Goal: Task Accomplishment & Management: Manage account settings

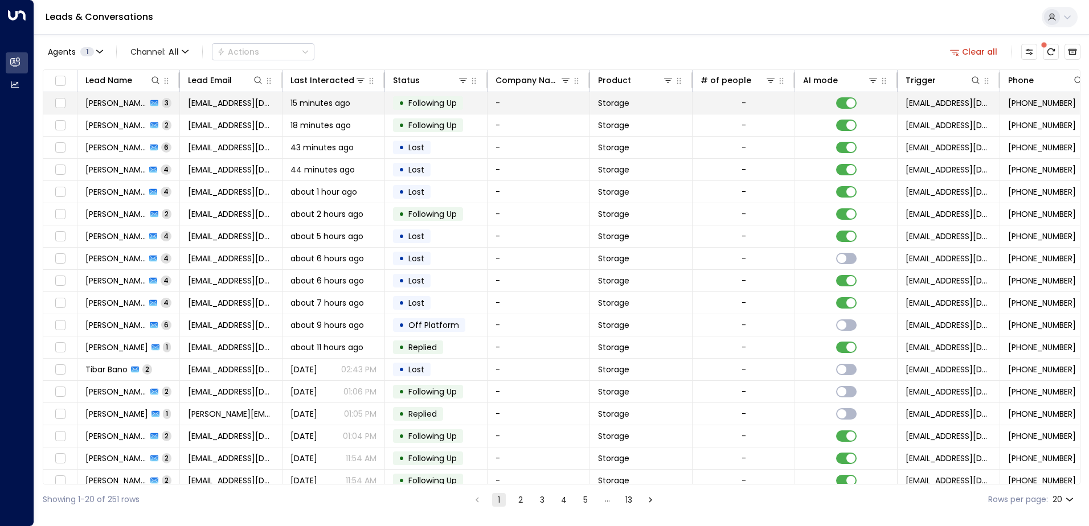
click at [110, 105] on span "[PERSON_NAME]" at bounding box center [116, 102] width 62 height 11
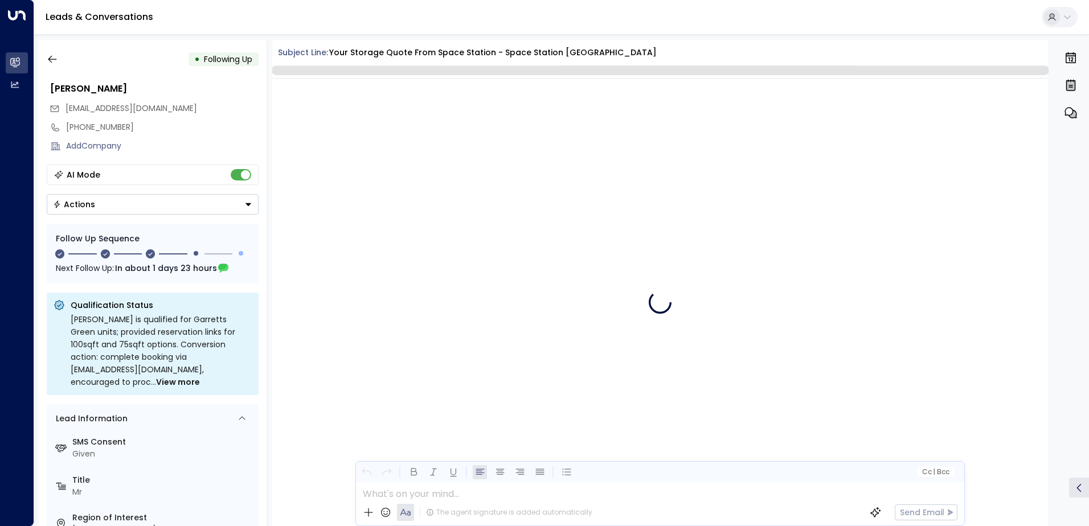
scroll to position [1268, 0]
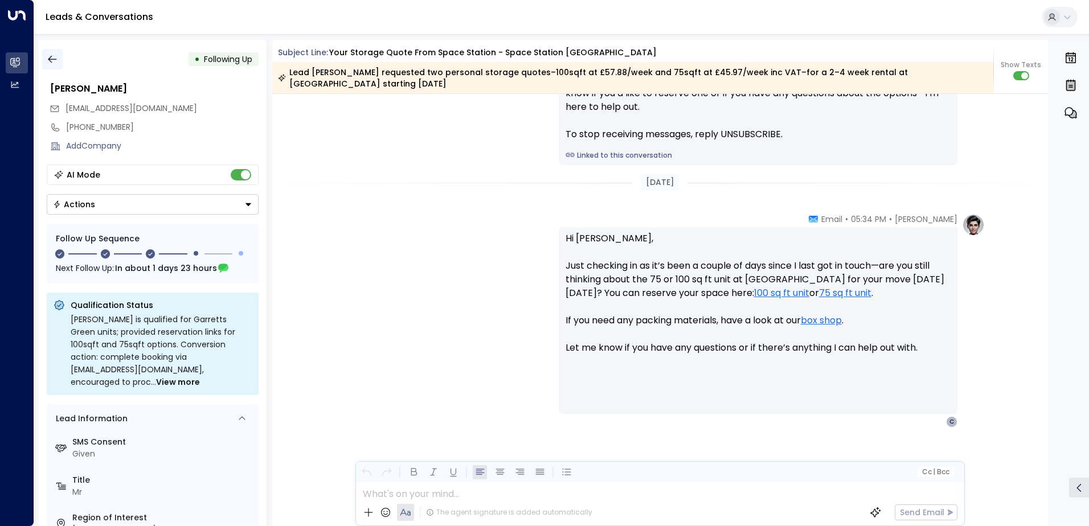
click at [56, 63] on icon "button" at bounding box center [52, 59] width 11 height 11
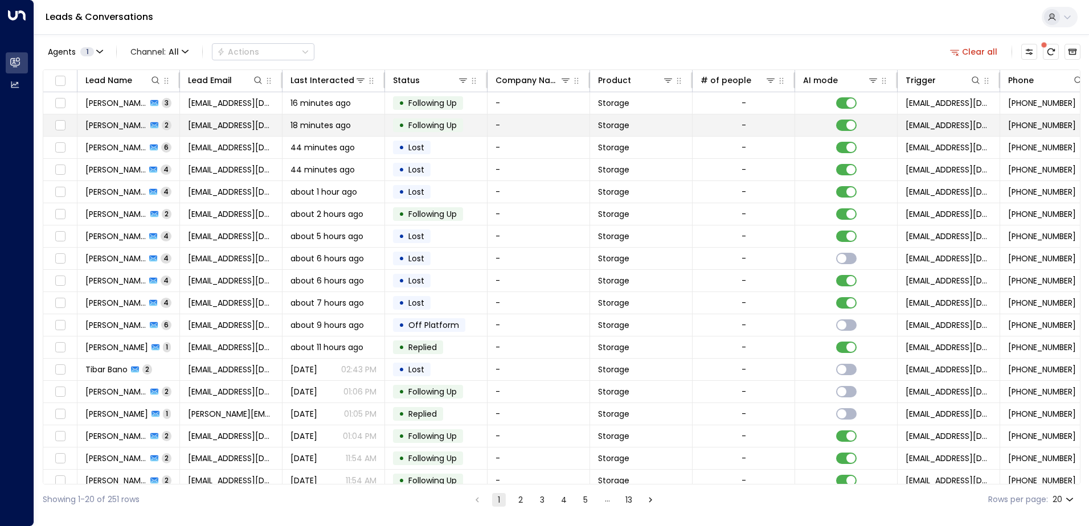
click at [104, 121] on span "[PERSON_NAME]" at bounding box center [116, 125] width 62 height 11
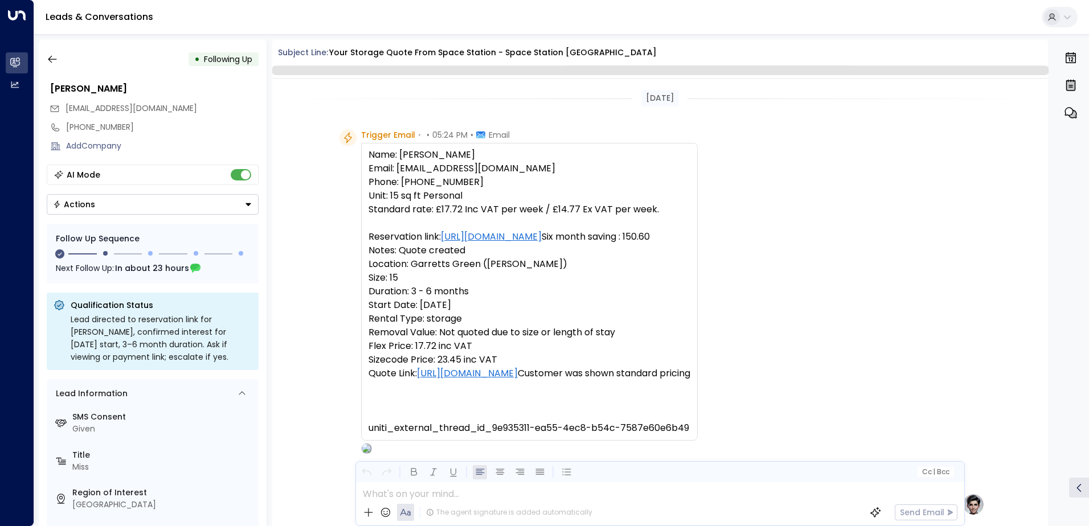
scroll to position [858, 0]
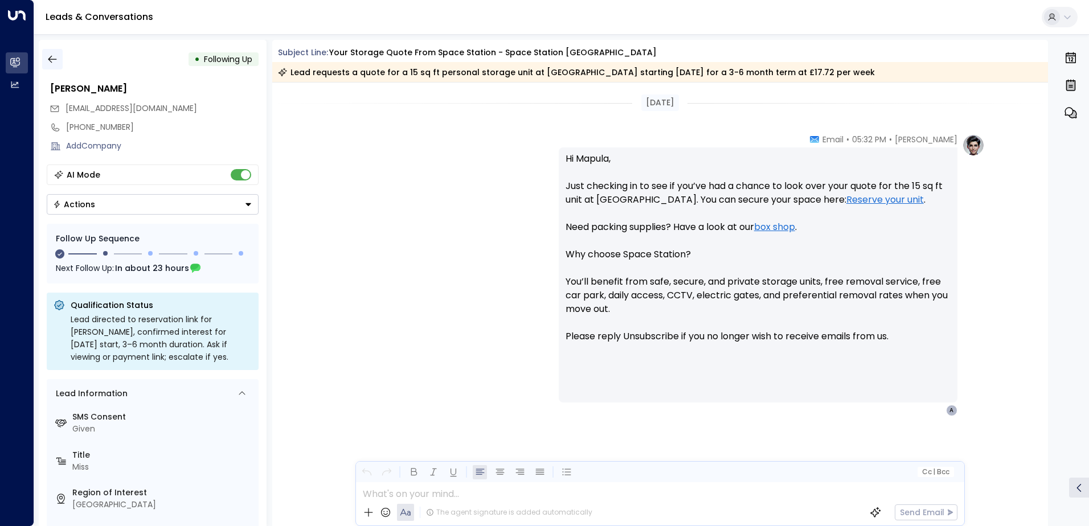
click at [50, 60] on icon "button" at bounding box center [52, 59] width 11 height 11
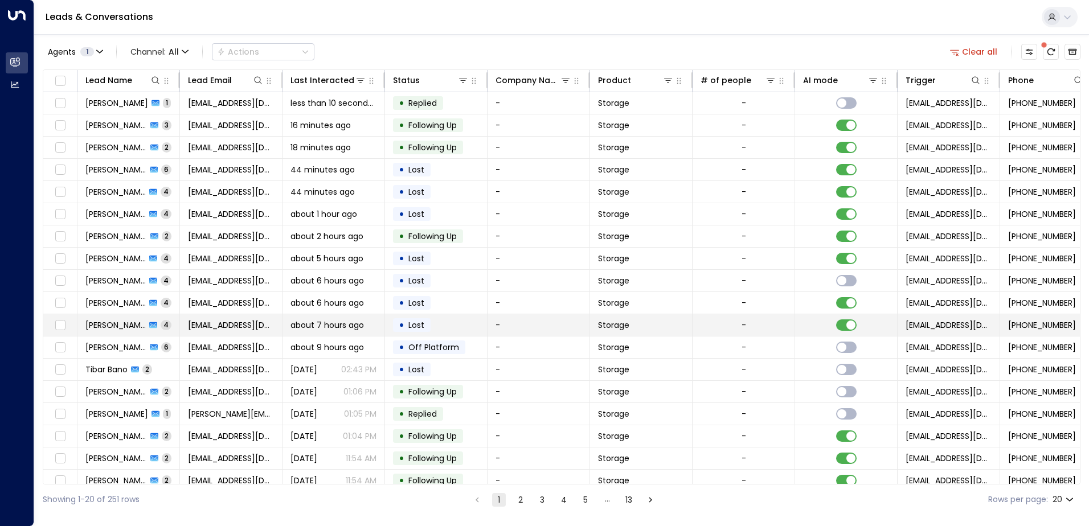
scroll to position [56, 0]
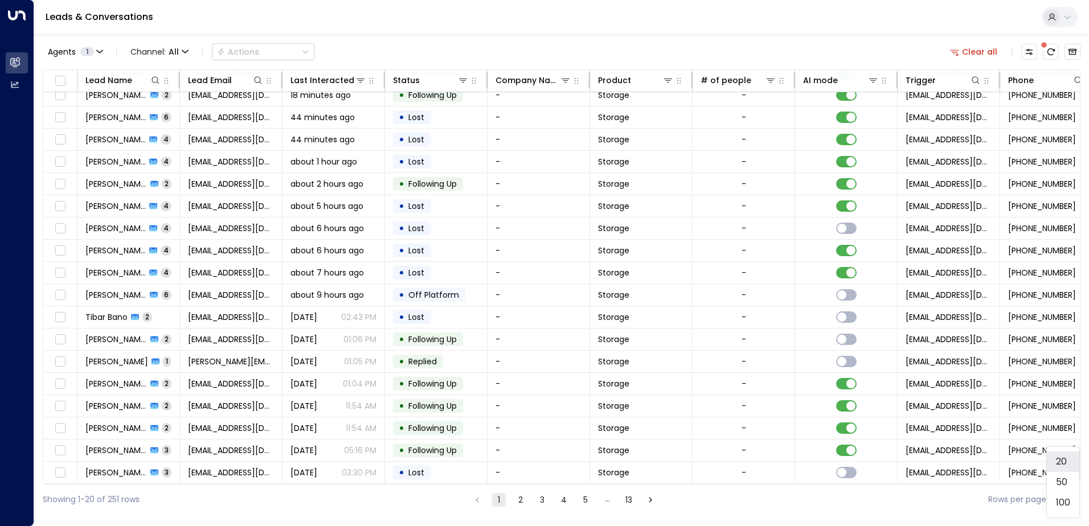
click at [1067, 499] on body "Overview Leads & Conversations Leads & Conversations Analytics Analytics Leads …" at bounding box center [544, 257] width 1089 height 515
click at [1067, 499] on li "100" at bounding box center [1063, 503] width 32 height 21
type input "***"
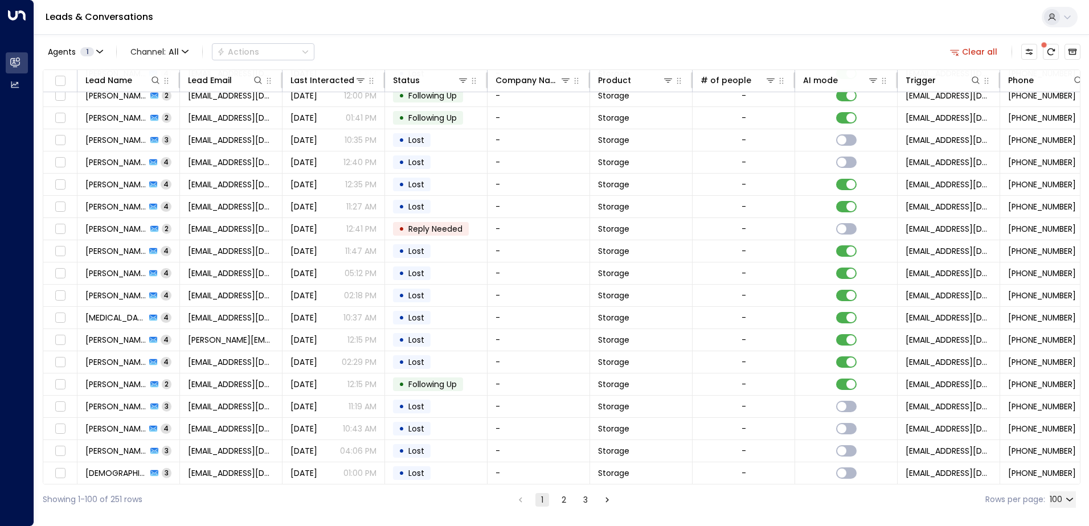
scroll to position [1538, 0]
